Goal: Communication & Community: Answer question/provide support

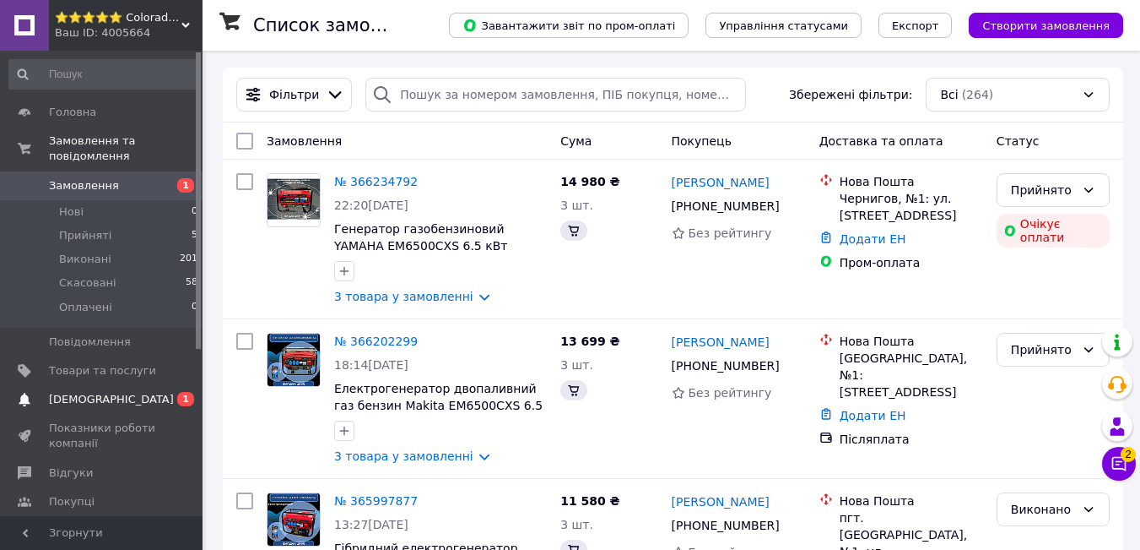
click at [166, 392] on span "0 1" at bounding box center [179, 399] width 46 height 15
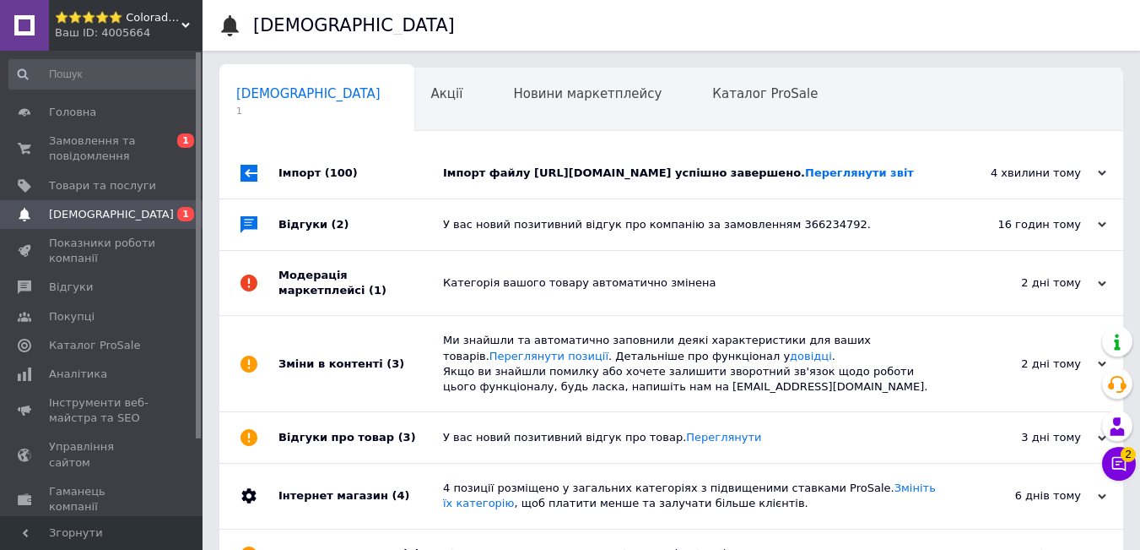
click at [564, 181] on div "Імпорт файлу [URL][DOMAIN_NAME] успішно завершено. Переглянути звіт" at bounding box center [690, 172] width 495 height 15
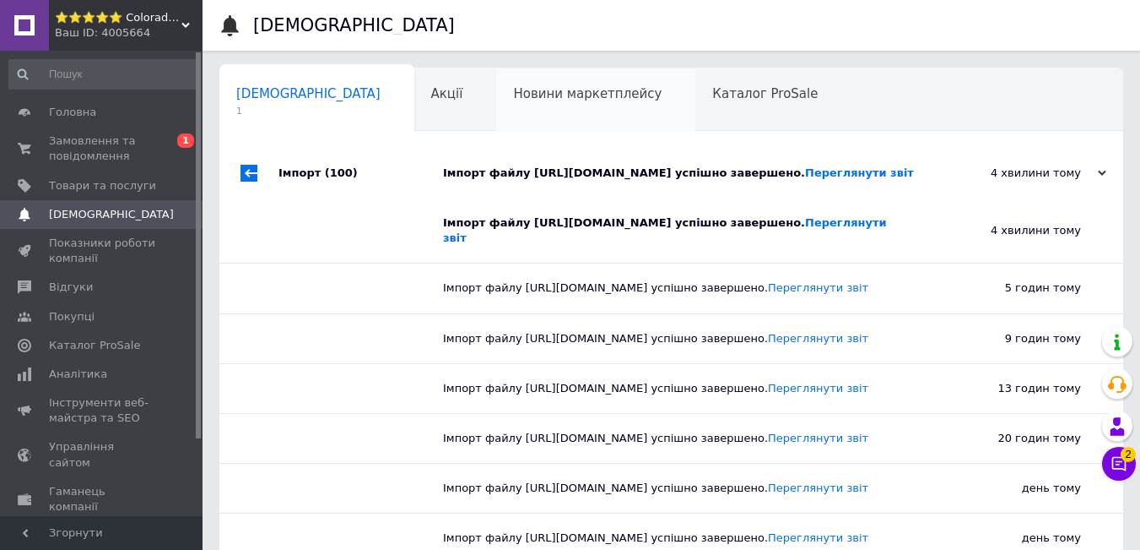
click at [501, 130] on div "Новини маркетплейсу 0" at bounding box center [595, 100] width 199 height 64
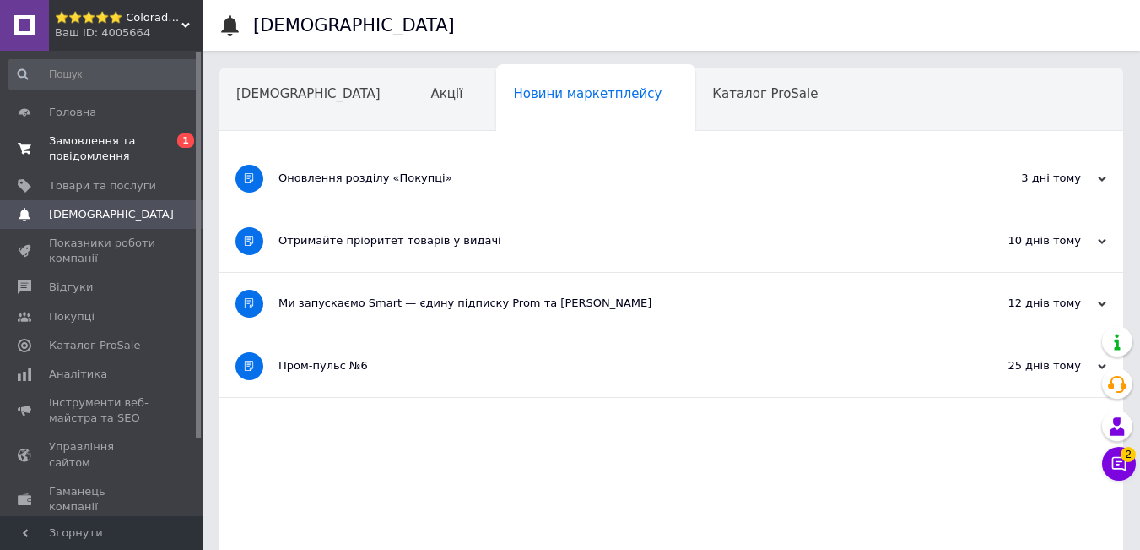
click at [73, 130] on link "Замовлення та повідомлення 0 1" at bounding box center [104, 149] width 208 height 44
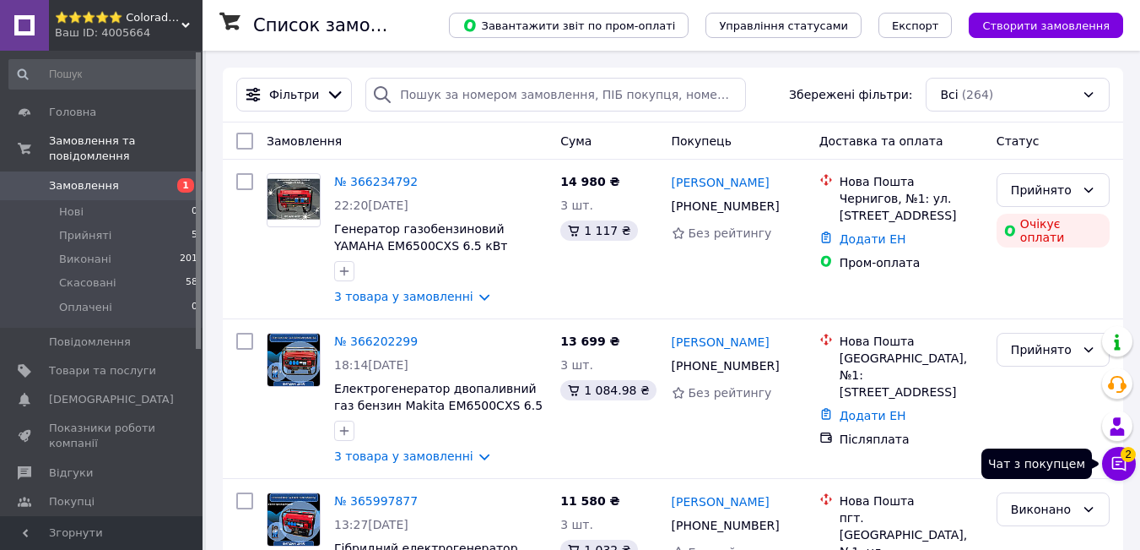
click at [1110, 457] on button "Чат з покупцем 2" at bounding box center [1119, 464] width 34 height 34
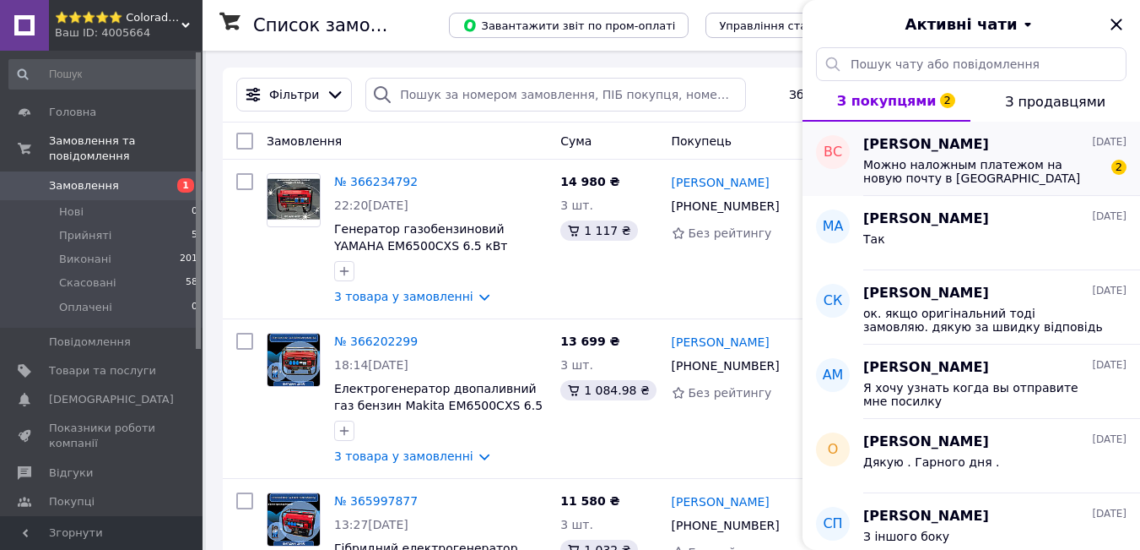
click at [1016, 167] on span "Можно наложным платежом на новую почту в [GEOGRAPHIC_DATA]" at bounding box center [984, 171] width 240 height 27
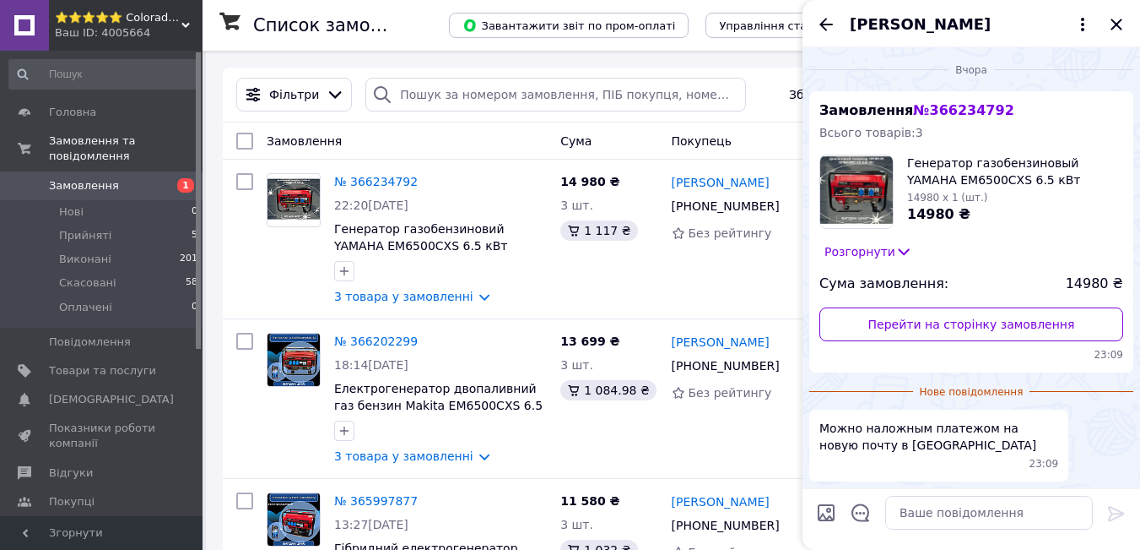
scroll to position [62, 0]
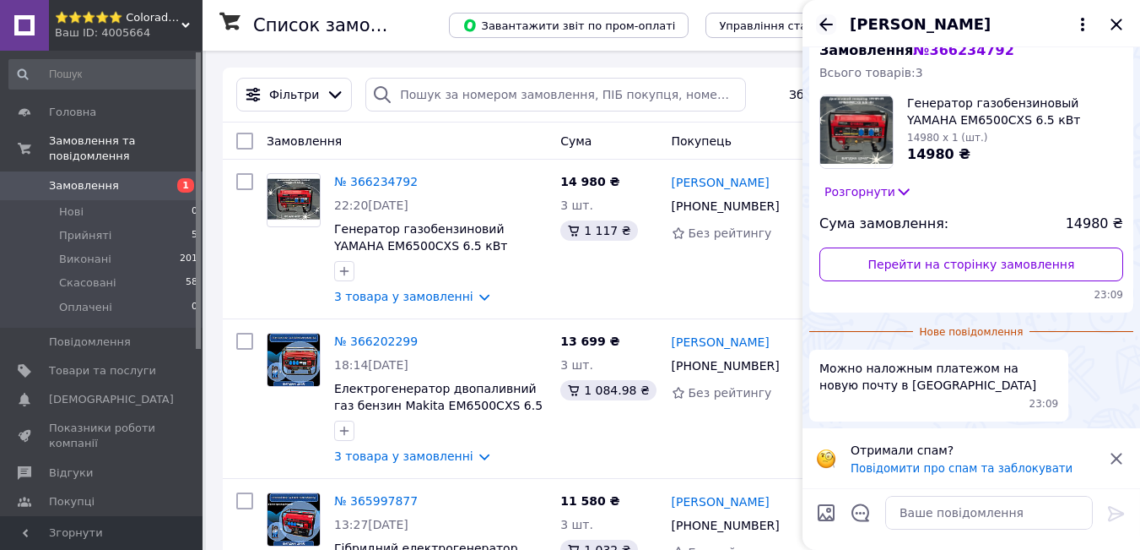
click at [825, 25] on icon "Назад" at bounding box center [826, 24] width 20 height 20
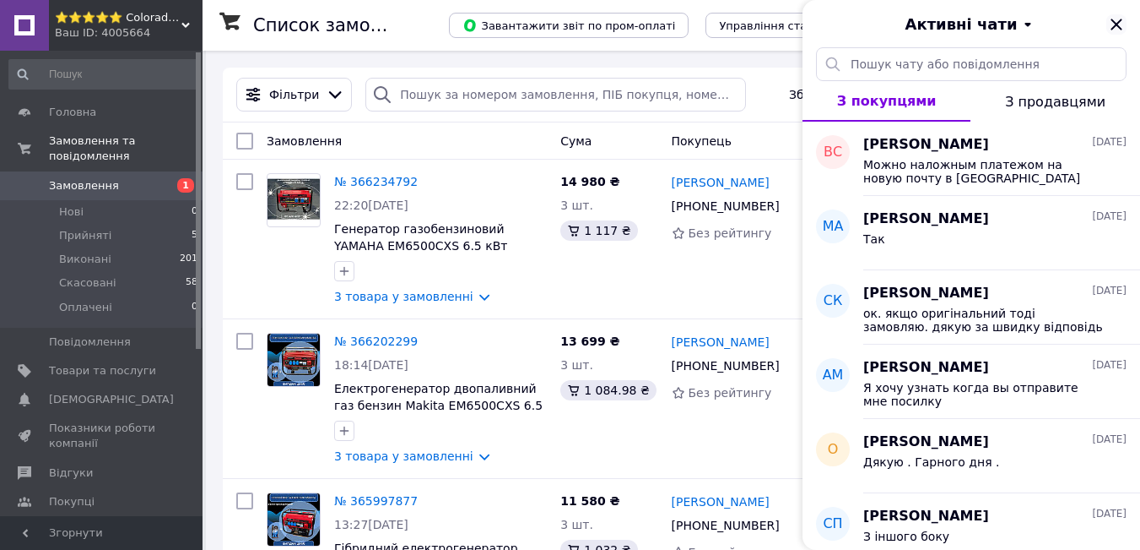
click at [1116, 24] on icon "Закрити" at bounding box center [1116, 24] width 11 height 11
